Goal: Information Seeking & Learning: Learn about a topic

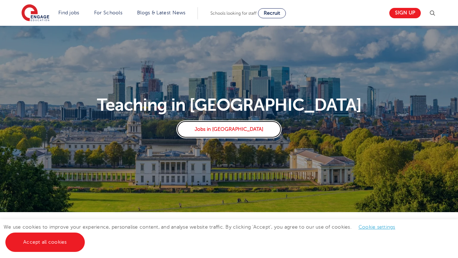
click at [230, 131] on link "Jobs in London" at bounding box center [228, 129] width 105 height 18
click at [230, 130] on link "Jobs in London" at bounding box center [228, 129] width 105 height 18
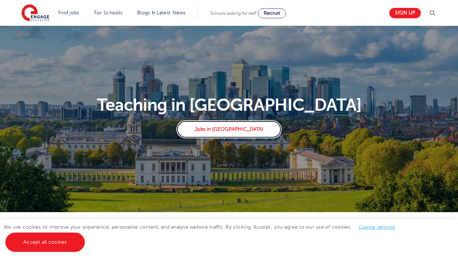
click at [230, 131] on link "Jobs in London" at bounding box center [228, 129] width 105 height 18
click at [69, 13] on link "Find jobs" at bounding box center [68, 12] width 21 height 5
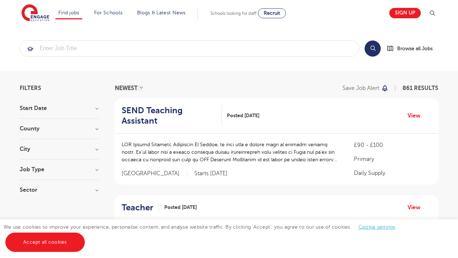
click at [0, 0] on p "Our reach is extensive providing you with the top roles across all of the [GEOG…" at bounding box center [0, 0] width 0 height 0
click at [0, 0] on link "Search by location Our reach is extensive providing you with the top roles acro…" at bounding box center [0, 0] width 0 height 0
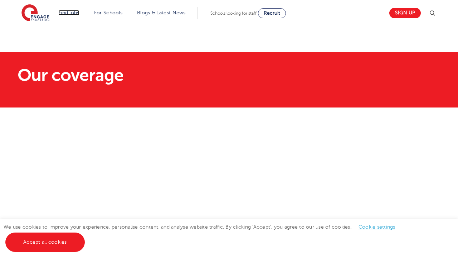
click at [67, 13] on link "Find jobs" at bounding box center [68, 12] width 21 height 5
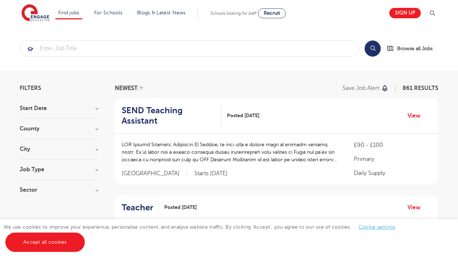
click at [0, 0] on link "Teaching jobs in [GEOGRAPHIC_DATA]" at bounding box center [0, 0] width 0 height 0
